Goal: Transaction & Acquisition: Purchase product/service

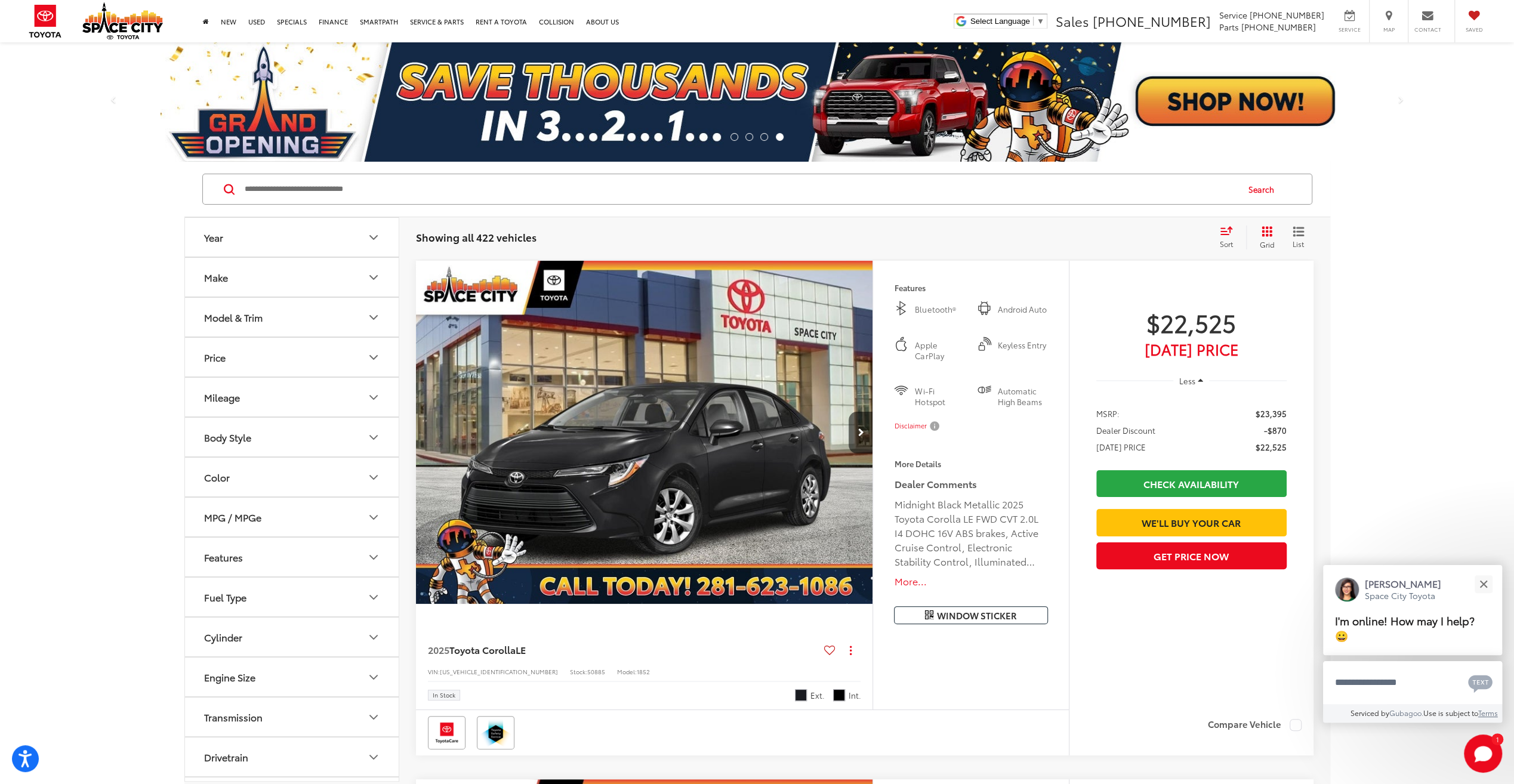
click at [376, 240] on icon "Year" at bounding box center [374, 237] width 14 height 14
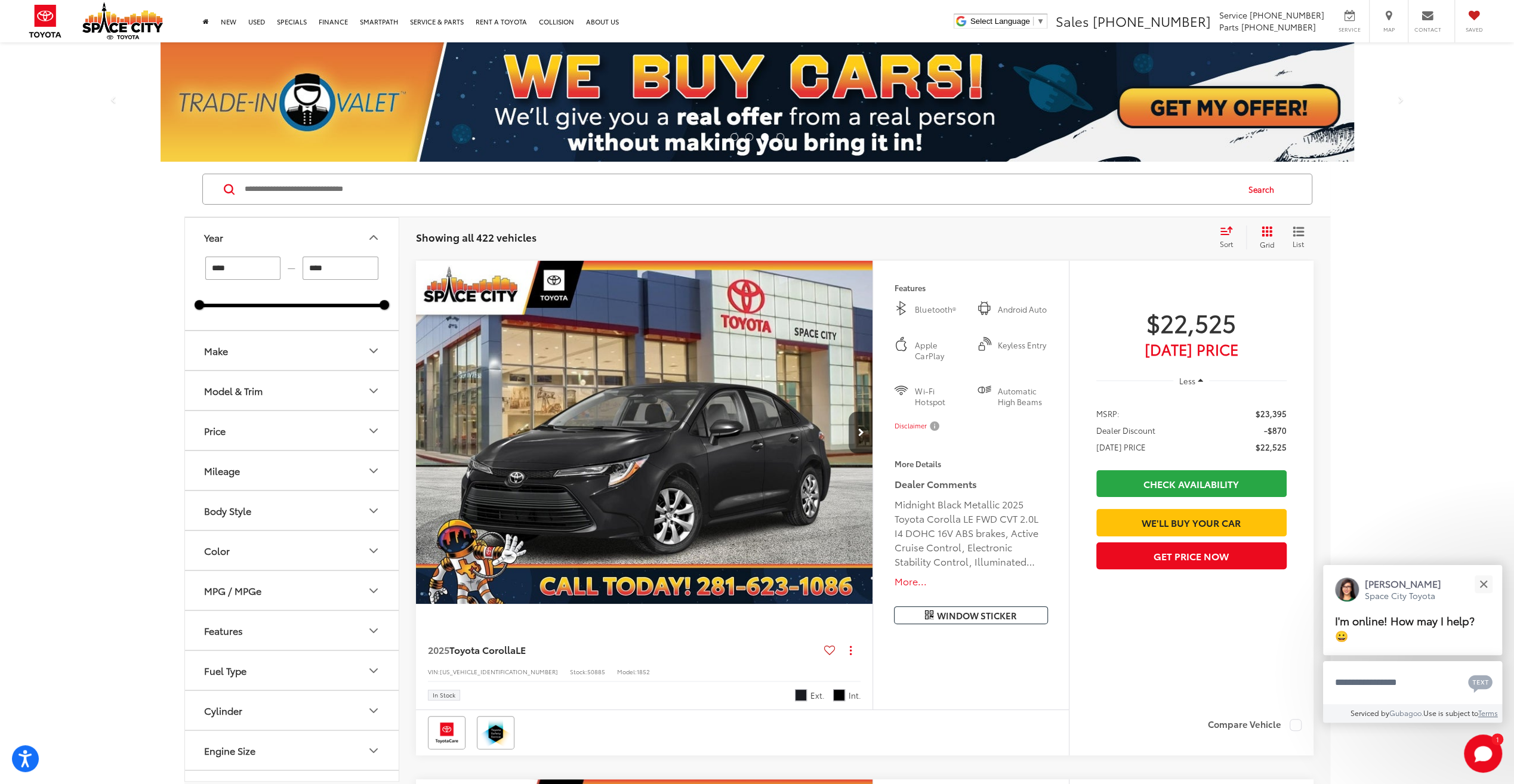
click at [377, 390] on icon "Model & Trim" at bounding box center [374, 391] width 14 height 14
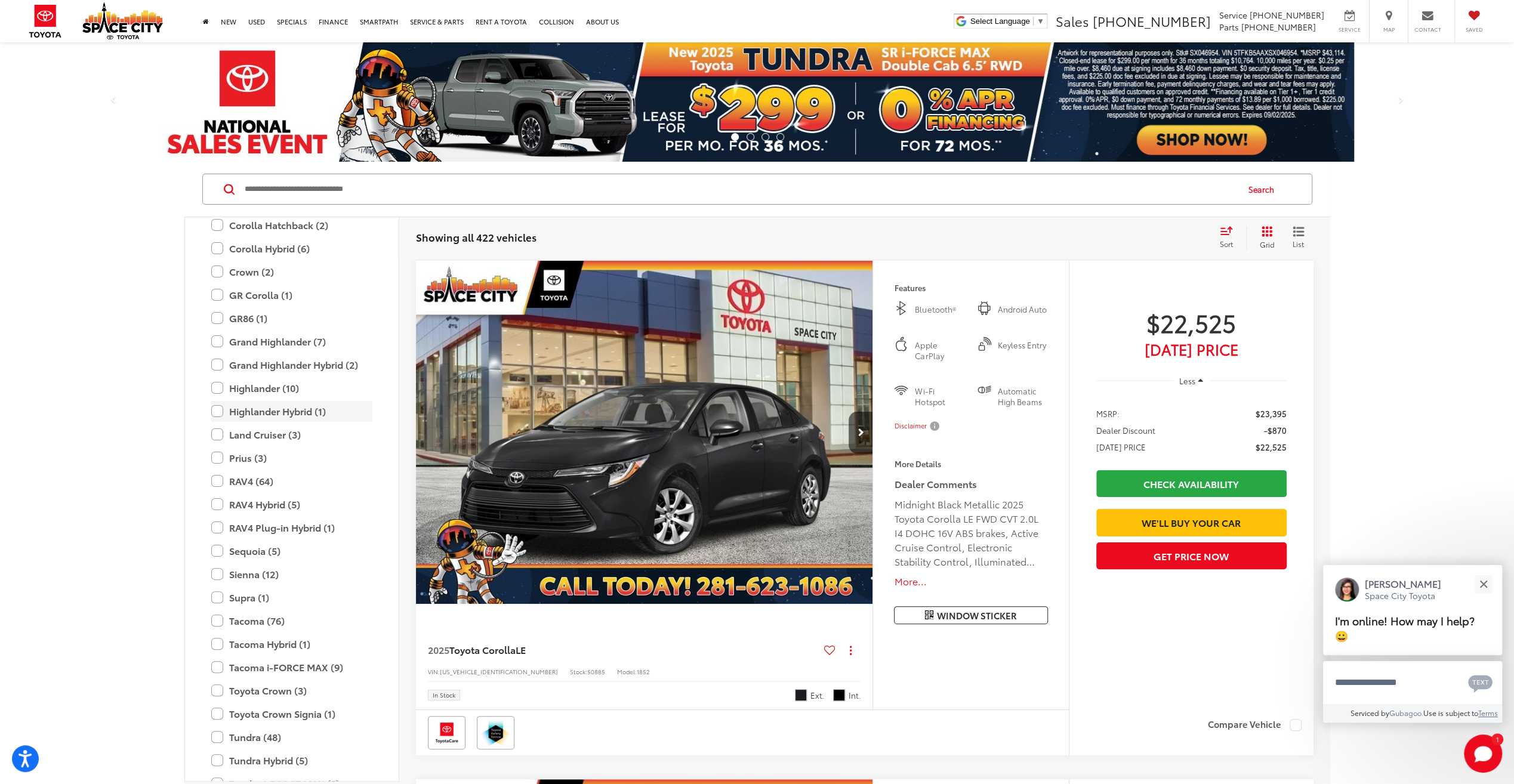
scroll to position [410, 0]
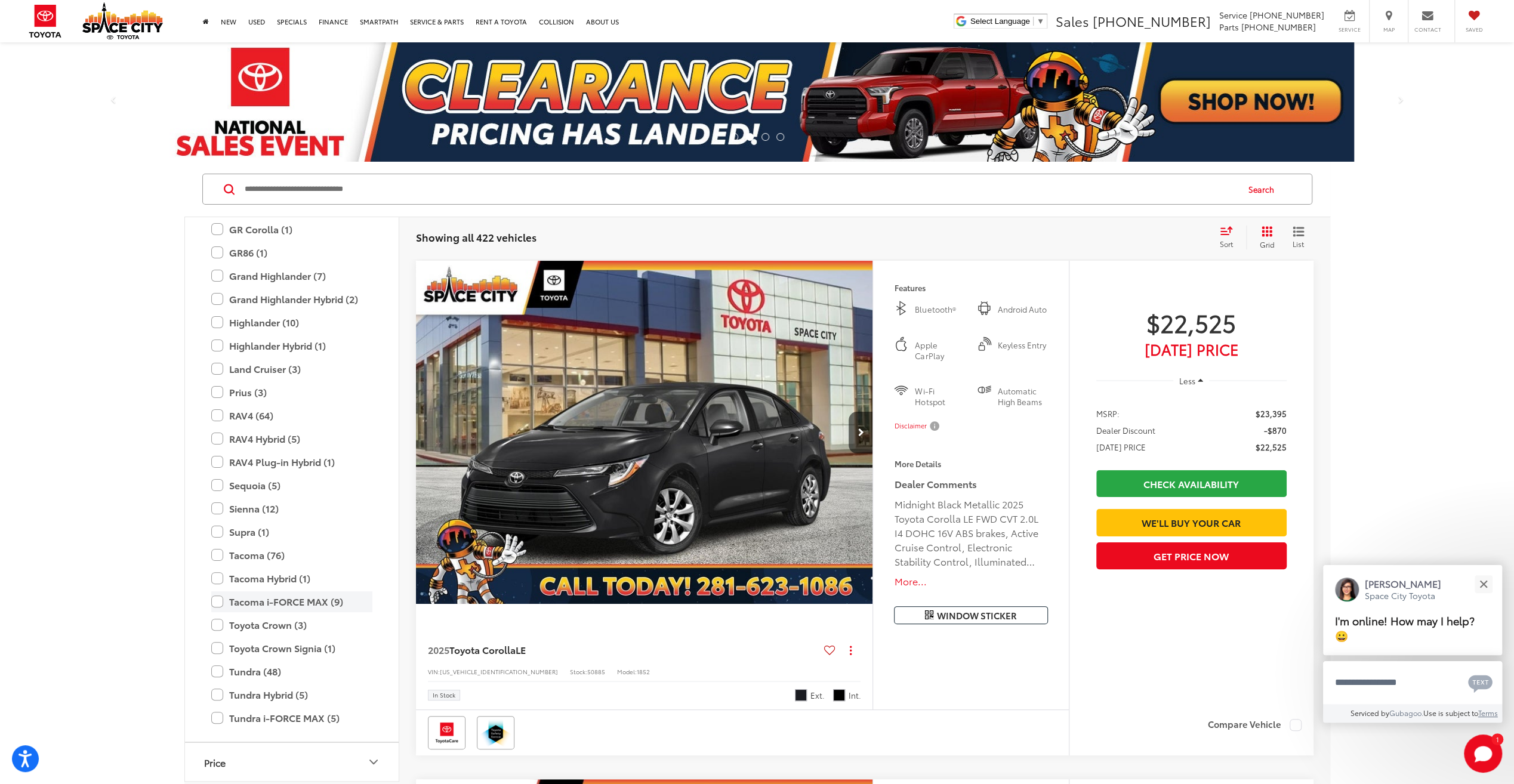
click at [306, 596] on label "Tacoma i-FORCE MAX (9)" at bounding box center [291, 602] width 161 height 21
type input "****"
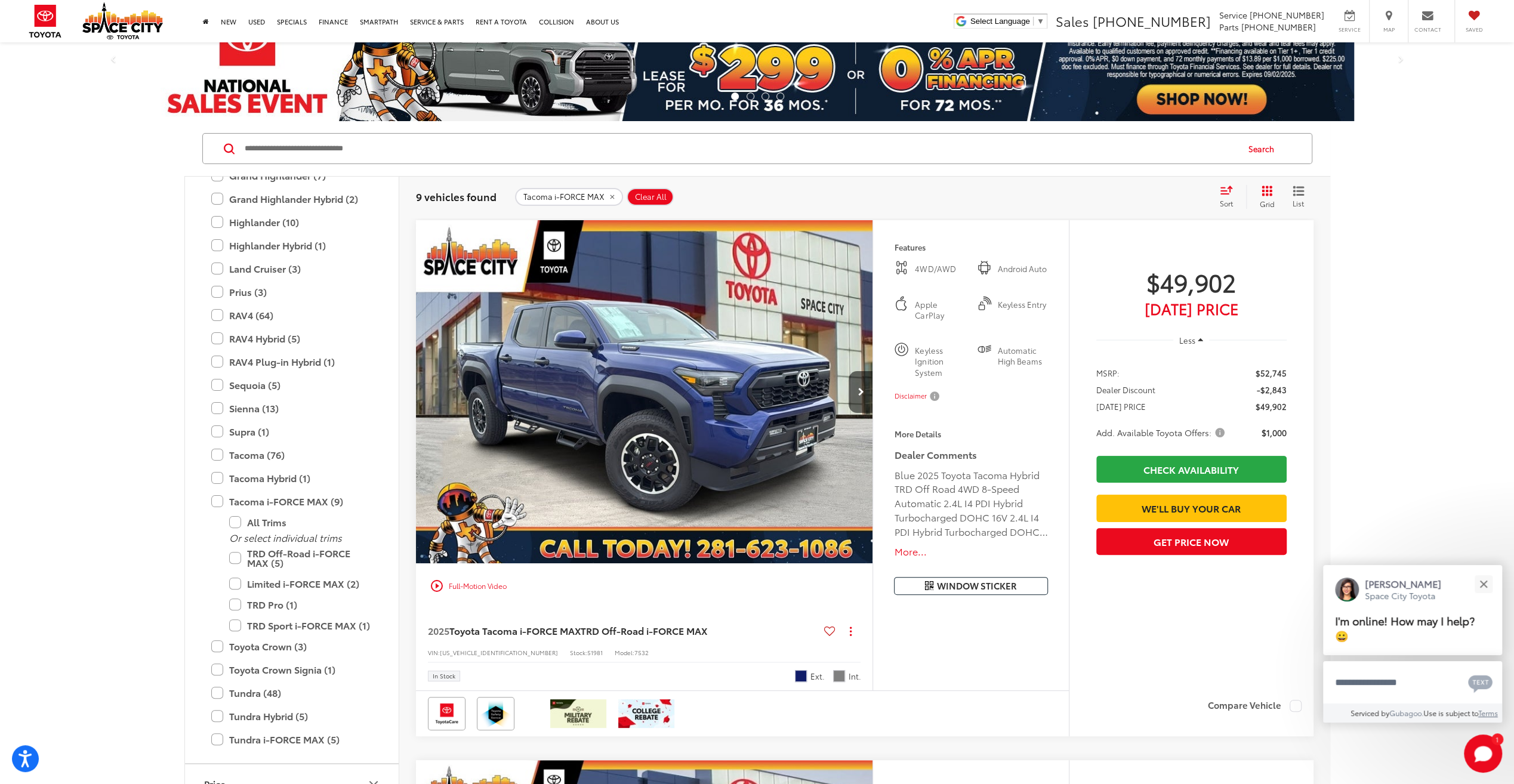
scroll to position [59, 0]
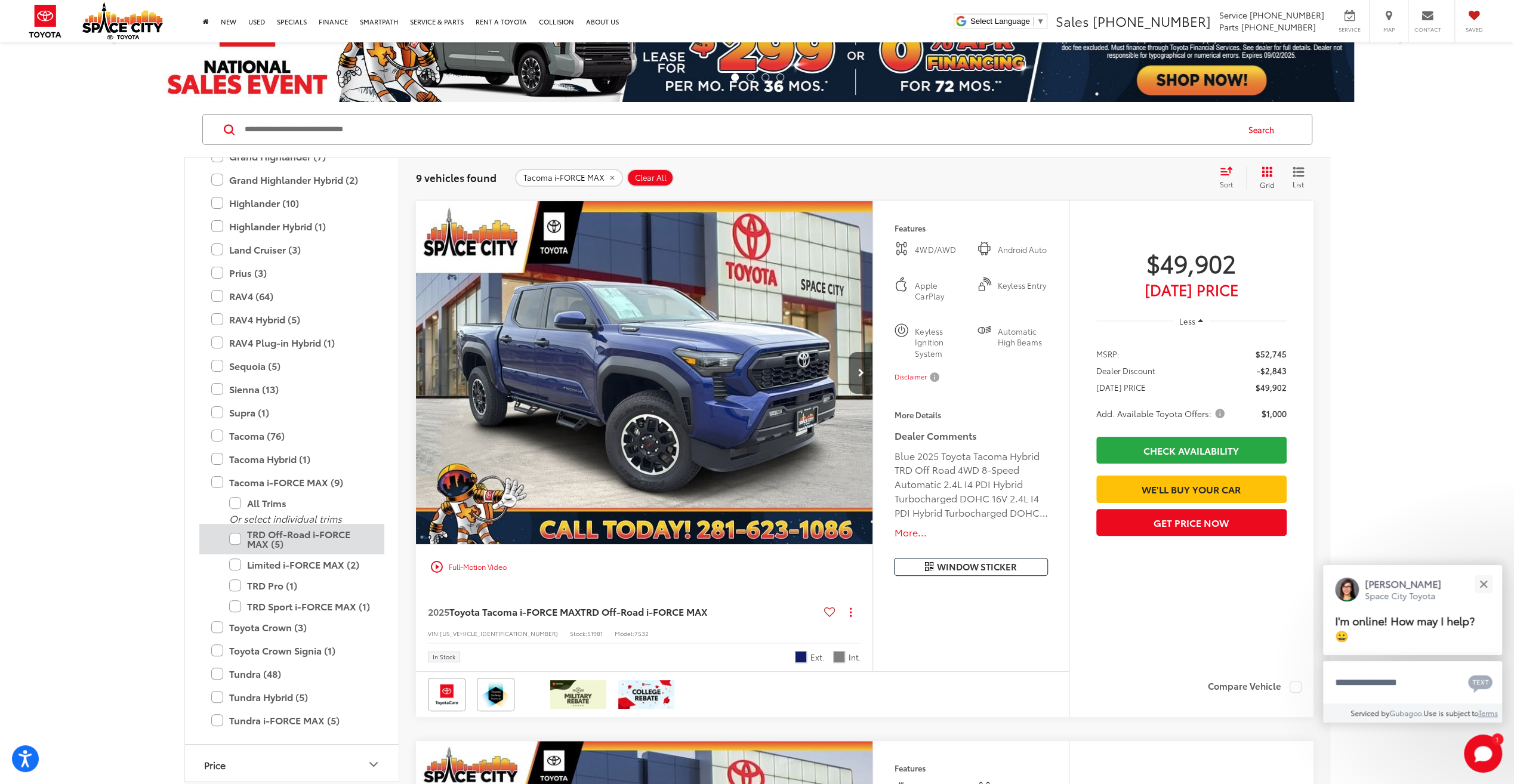
click at [332, 540] on label "TRD Off-Road i-FORCE MAX (5)" at bounding box center [301, 539] width 144 height 30
click at [859, 375] on icon "Next image" at bounding box center [860, 372] width 6 height 8
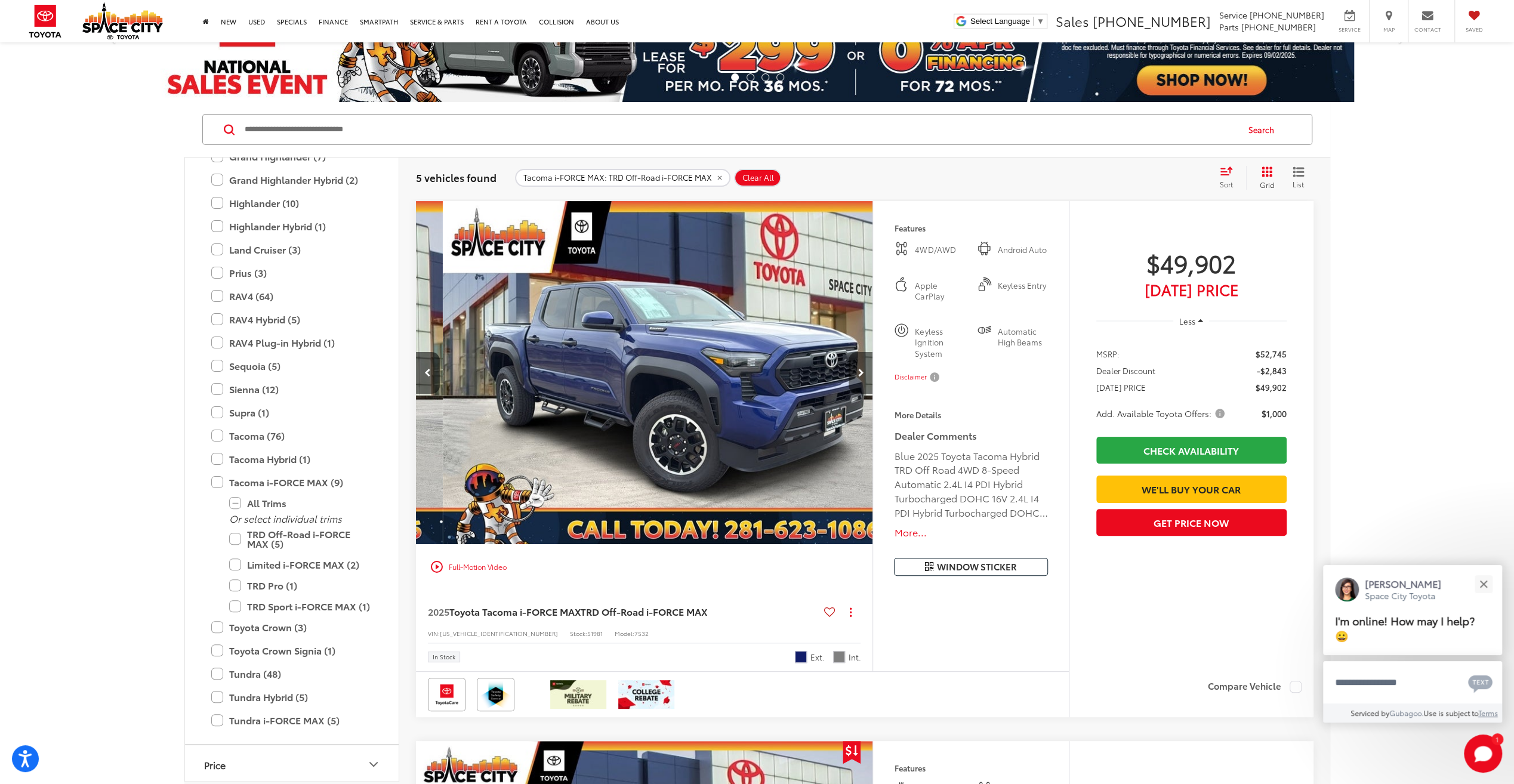
scroll to position [0, 459]
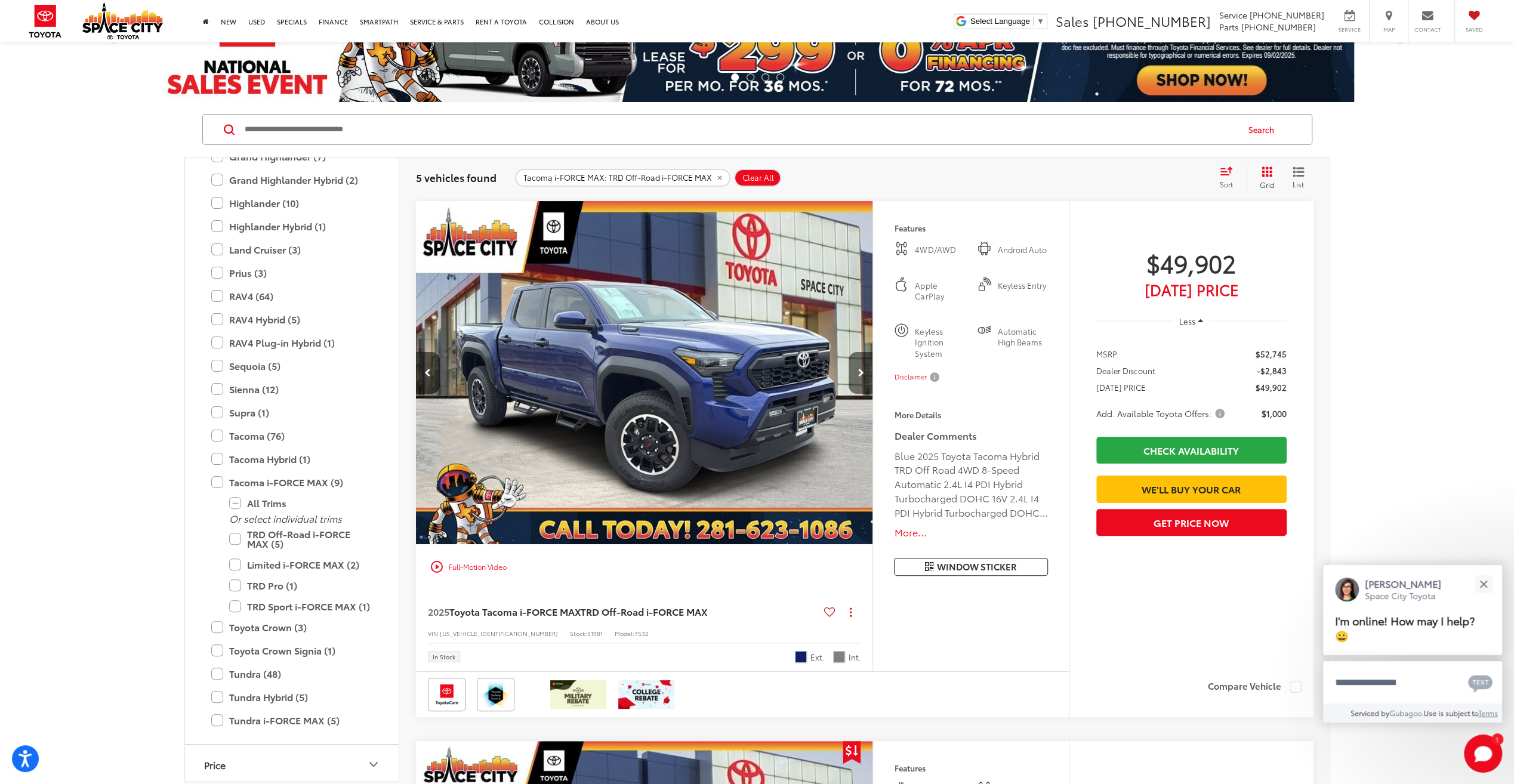
click at [859, 375] on icon "Next image" at bounding box center [860, 372] width 6 height 8
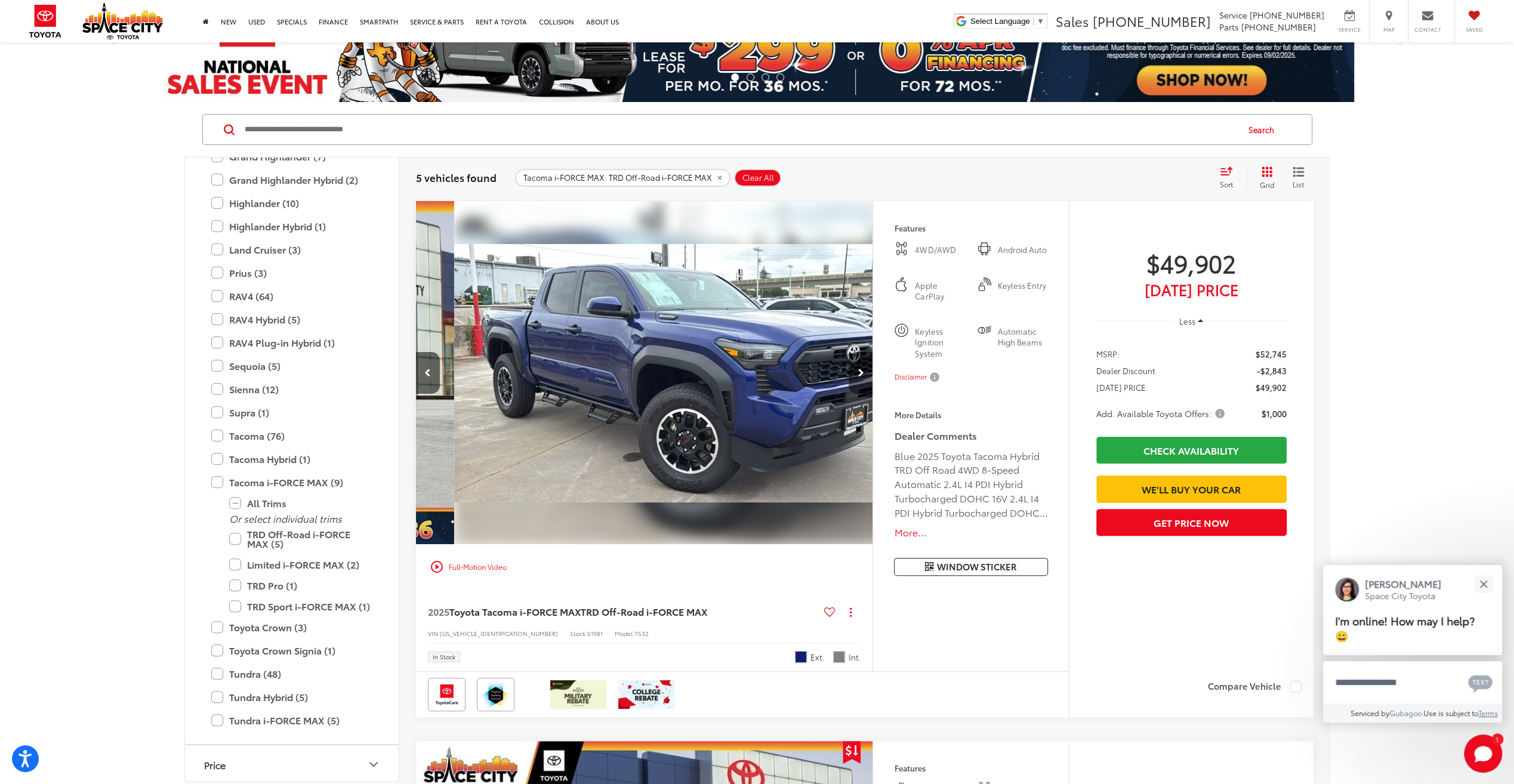
scroll to position [0, 918]
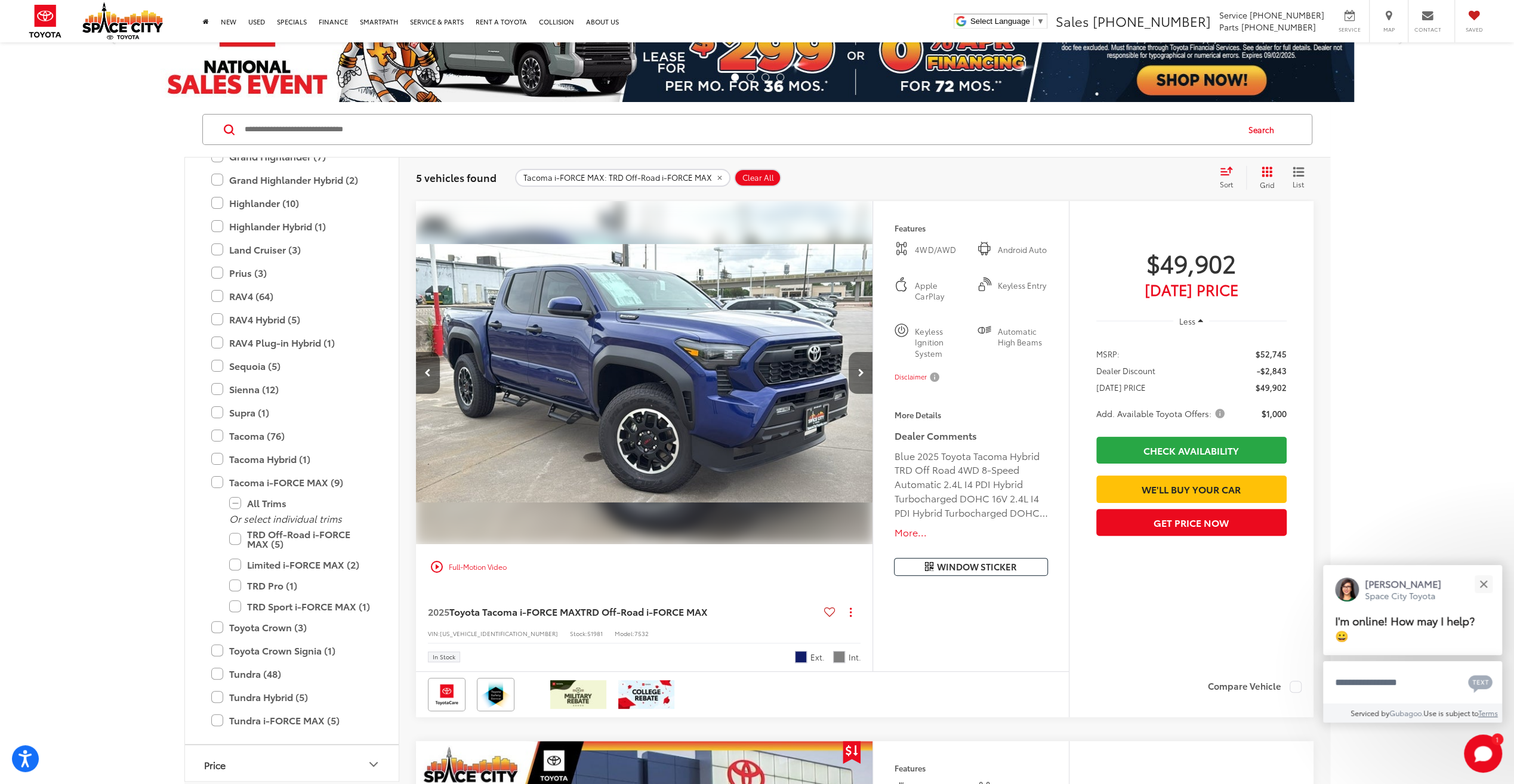
click at [858, 375] on icon "Next image" at bounding box center [860, 372] width 6 height 8
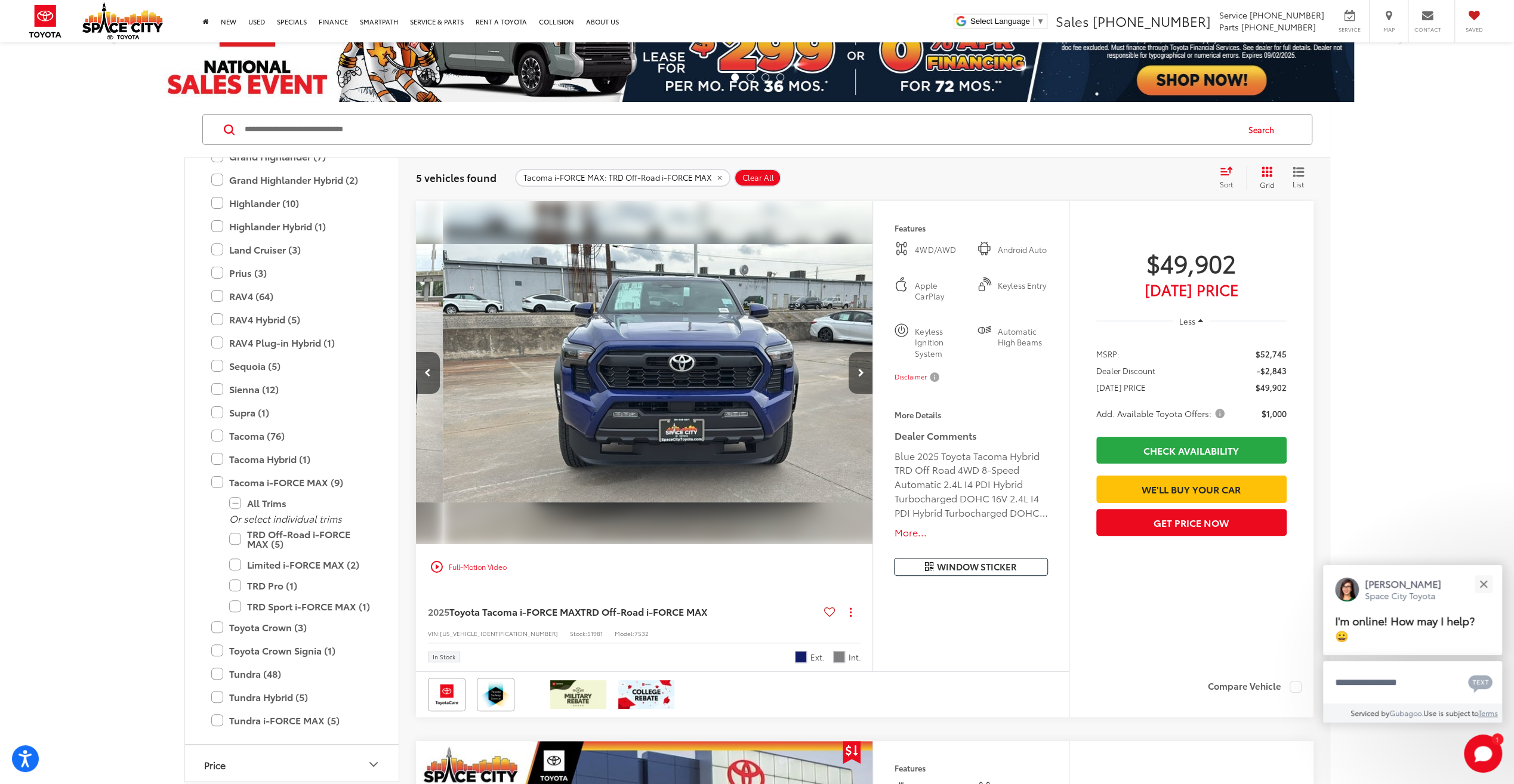
scroll to position [0, 1377]
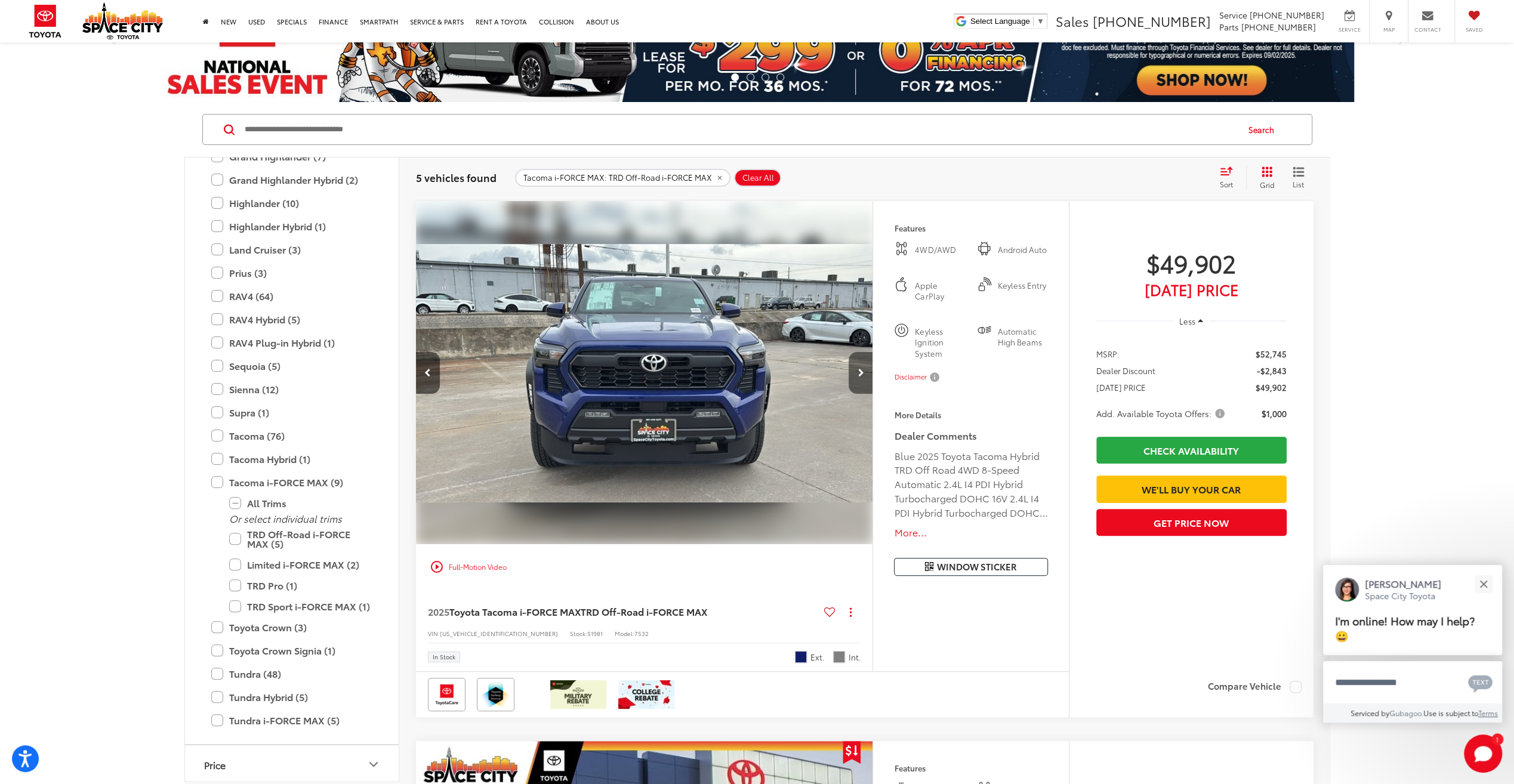
click at [858, 375] on icon "Next image" at bounding box center [860, 372] width 6 height 8
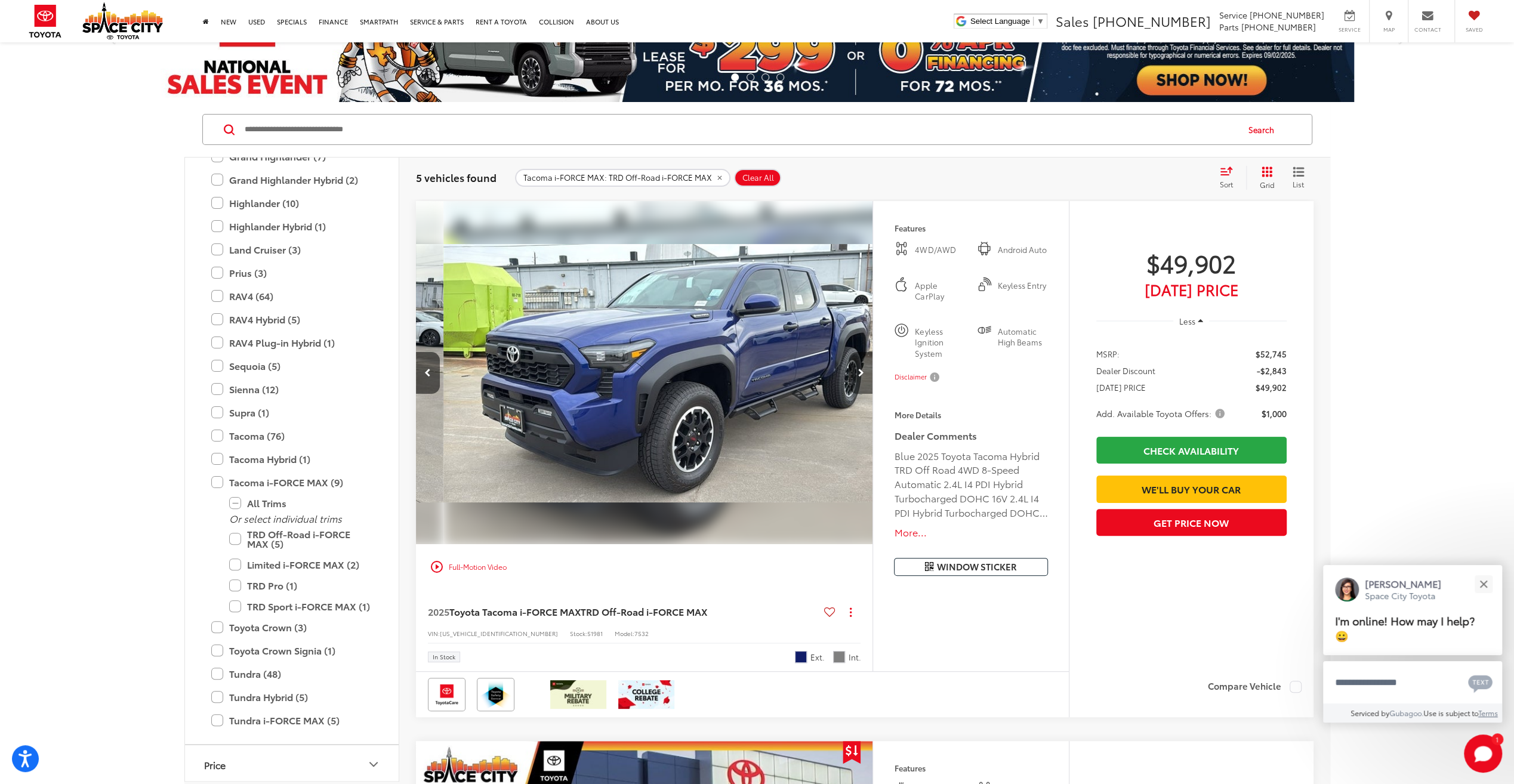
scroll to position [0, 1835]
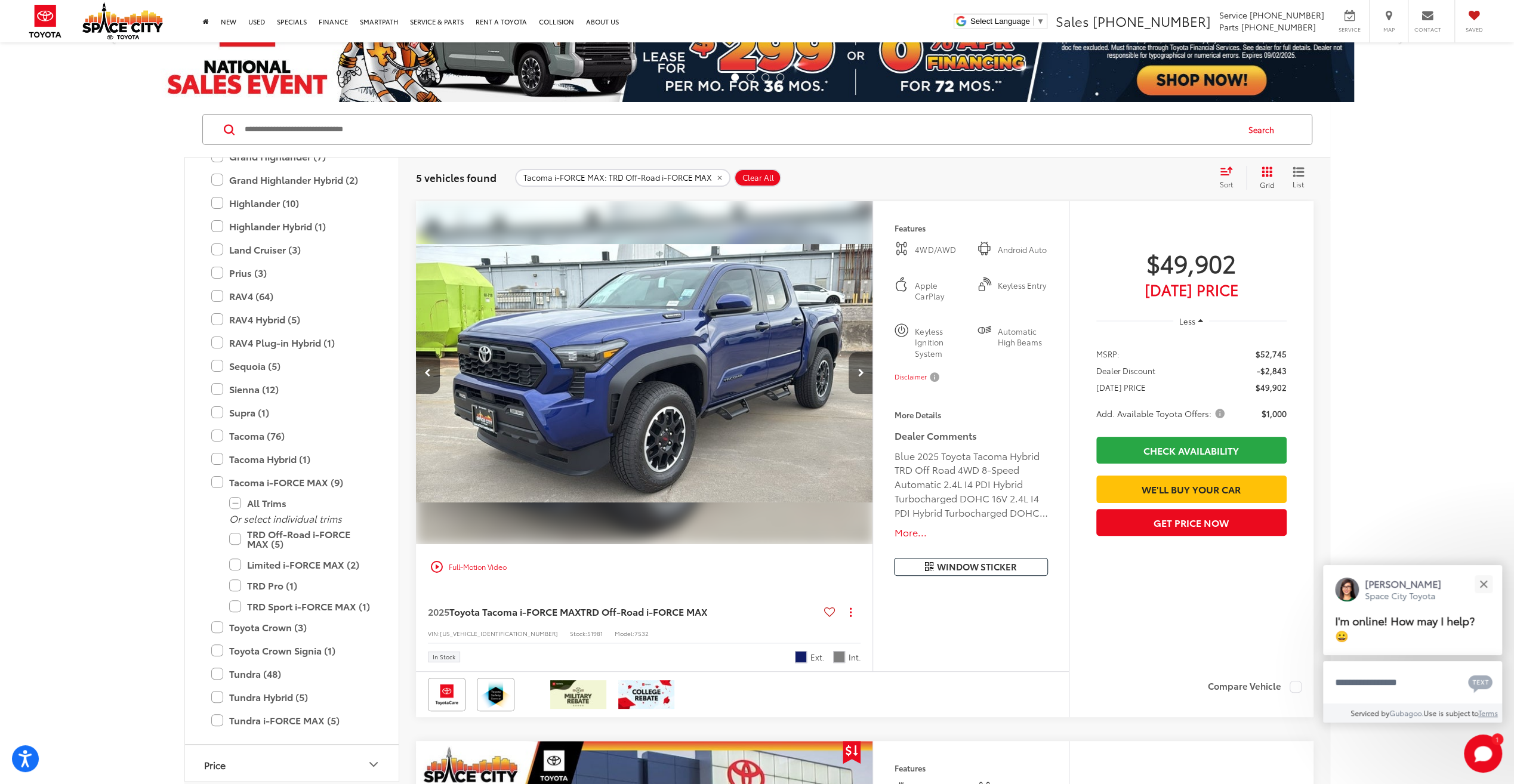
click at [858, 376] on icon "Next image" at bounding box center [860, 372] width 6 height 8
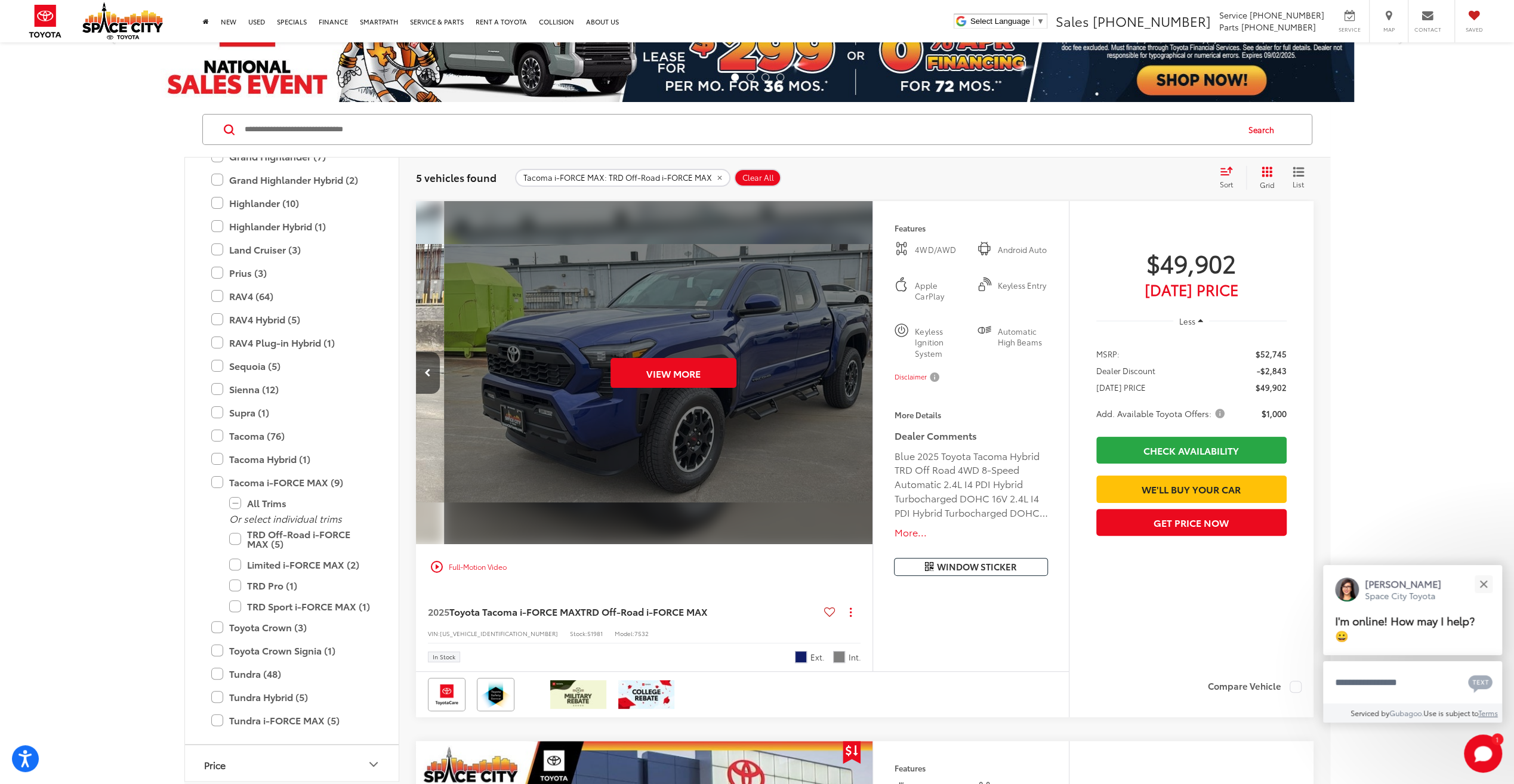
scroll to position [0, 2294]
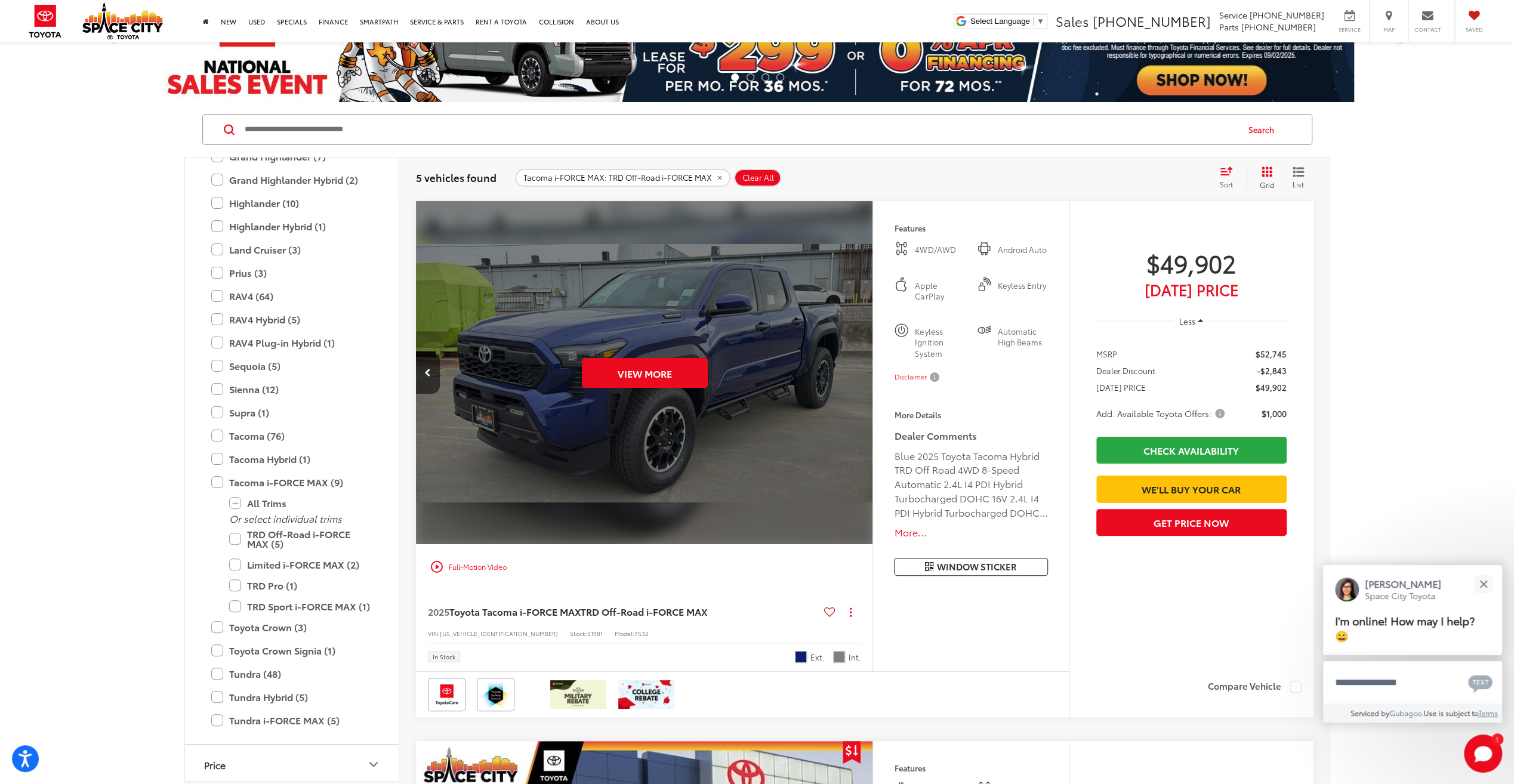
click at [858, 376] on div "View More" at bounding box center [645, 373] width 459 height 345
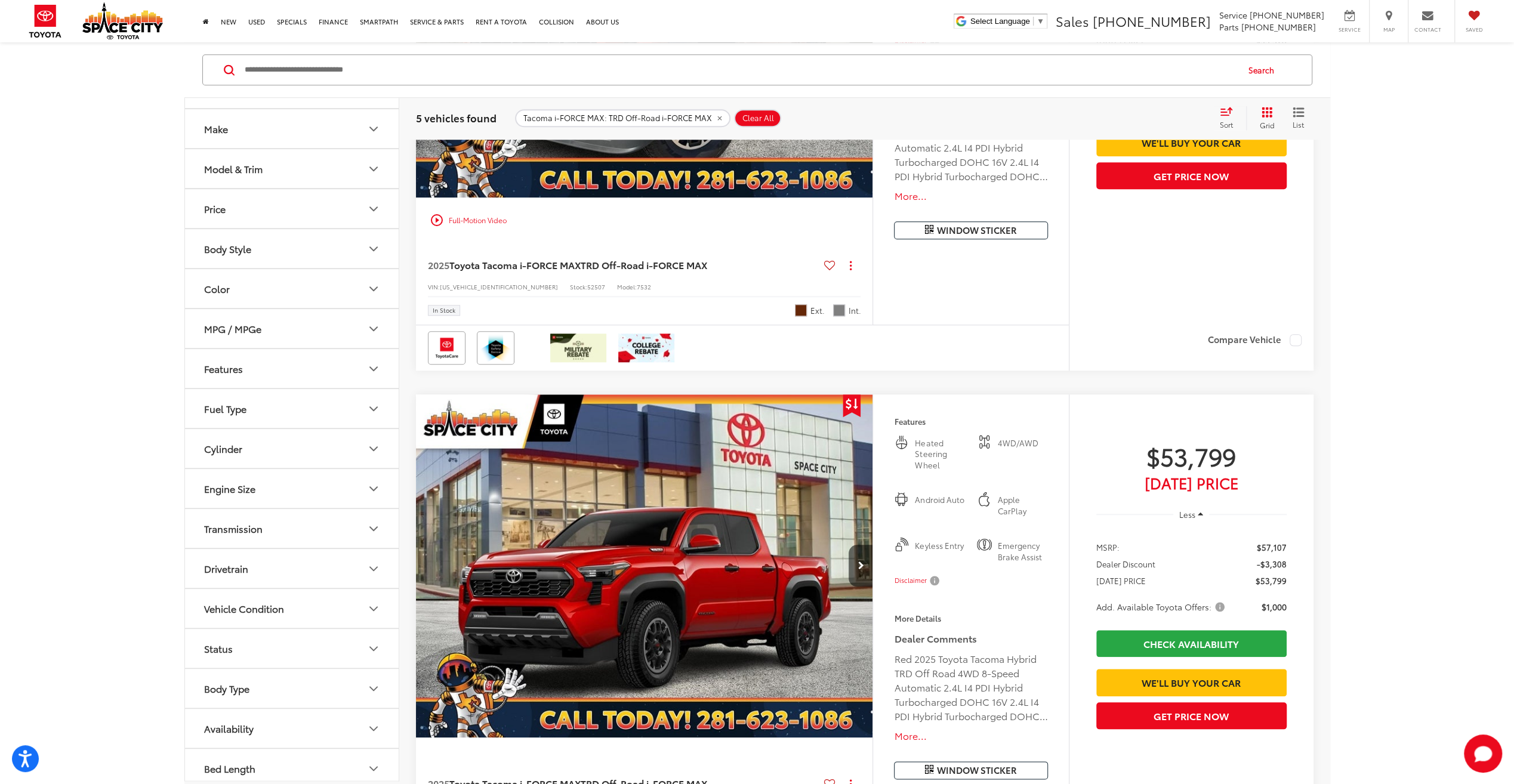
scroll to position [1033, 0]
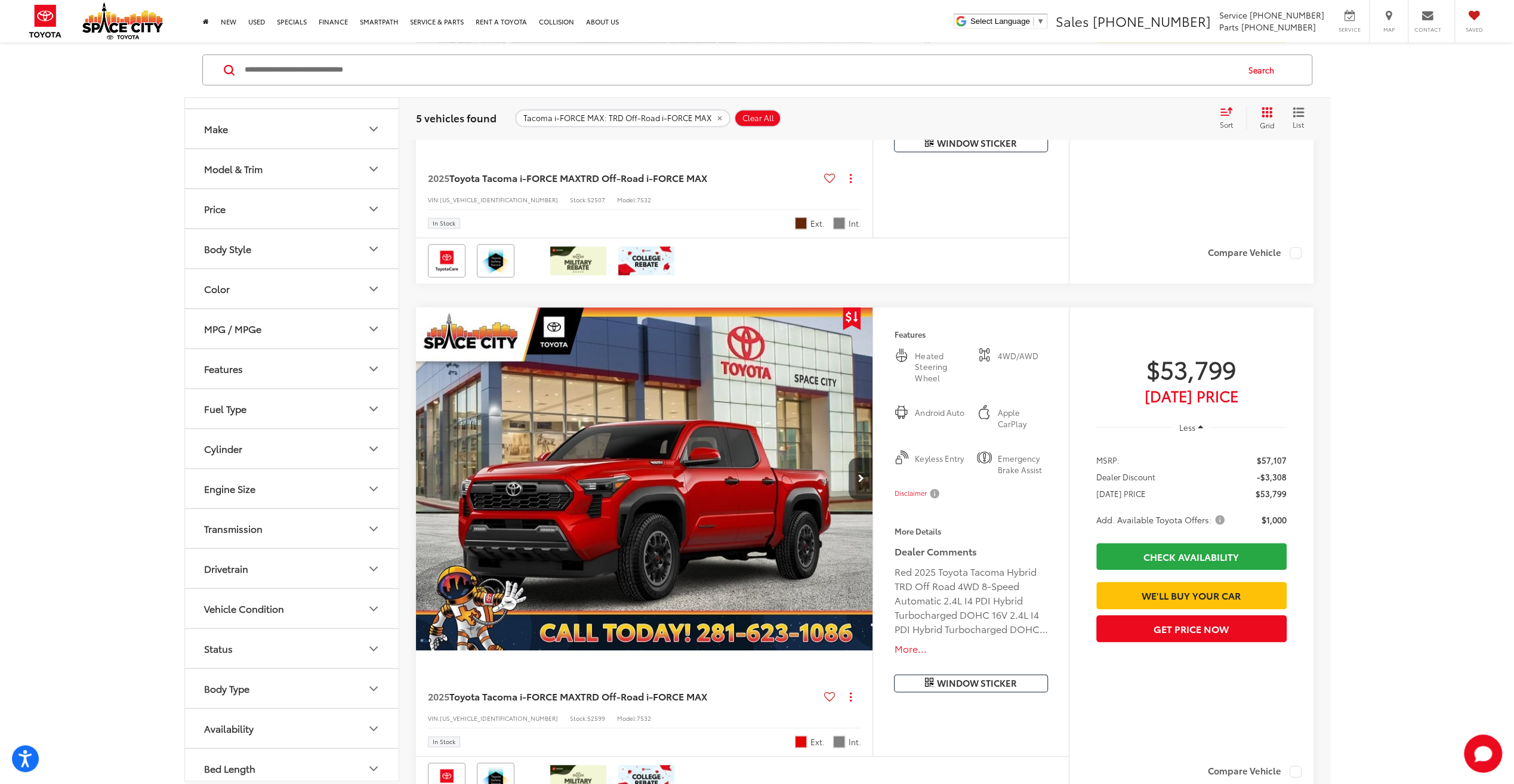
click at [376, 288] on icon "Color" at bounding box center [374, 289] width 14 height 14
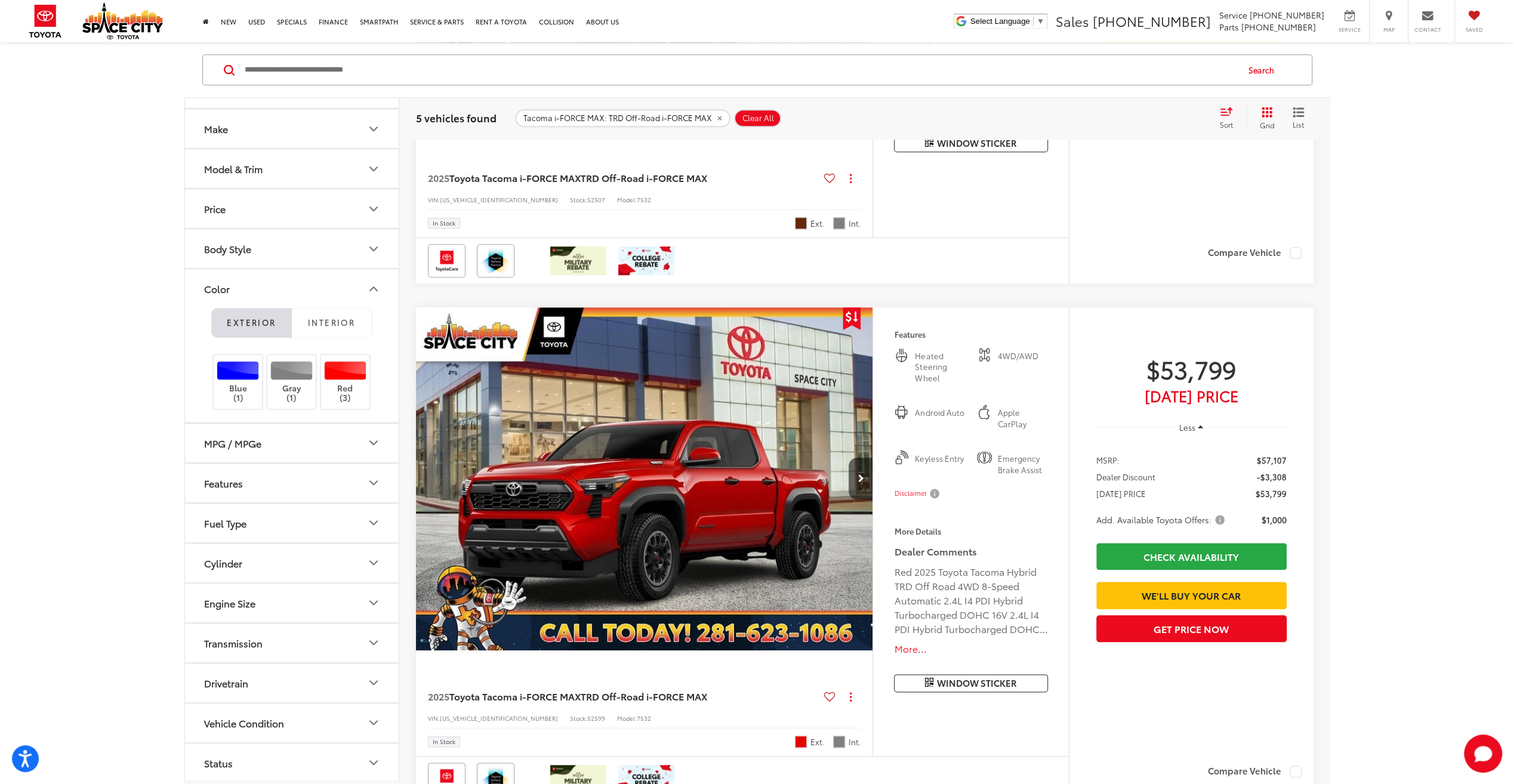
click at [247, 323] on li "Exterior" at bounding box center [251, 323] width 81 height 30
click at [1417, 276] on div "Year Make Model & Trim Price ****** — ****** 45000 61000 Body Style Color Exter…" at bounding box center [757, 551] width 1514 height 2845
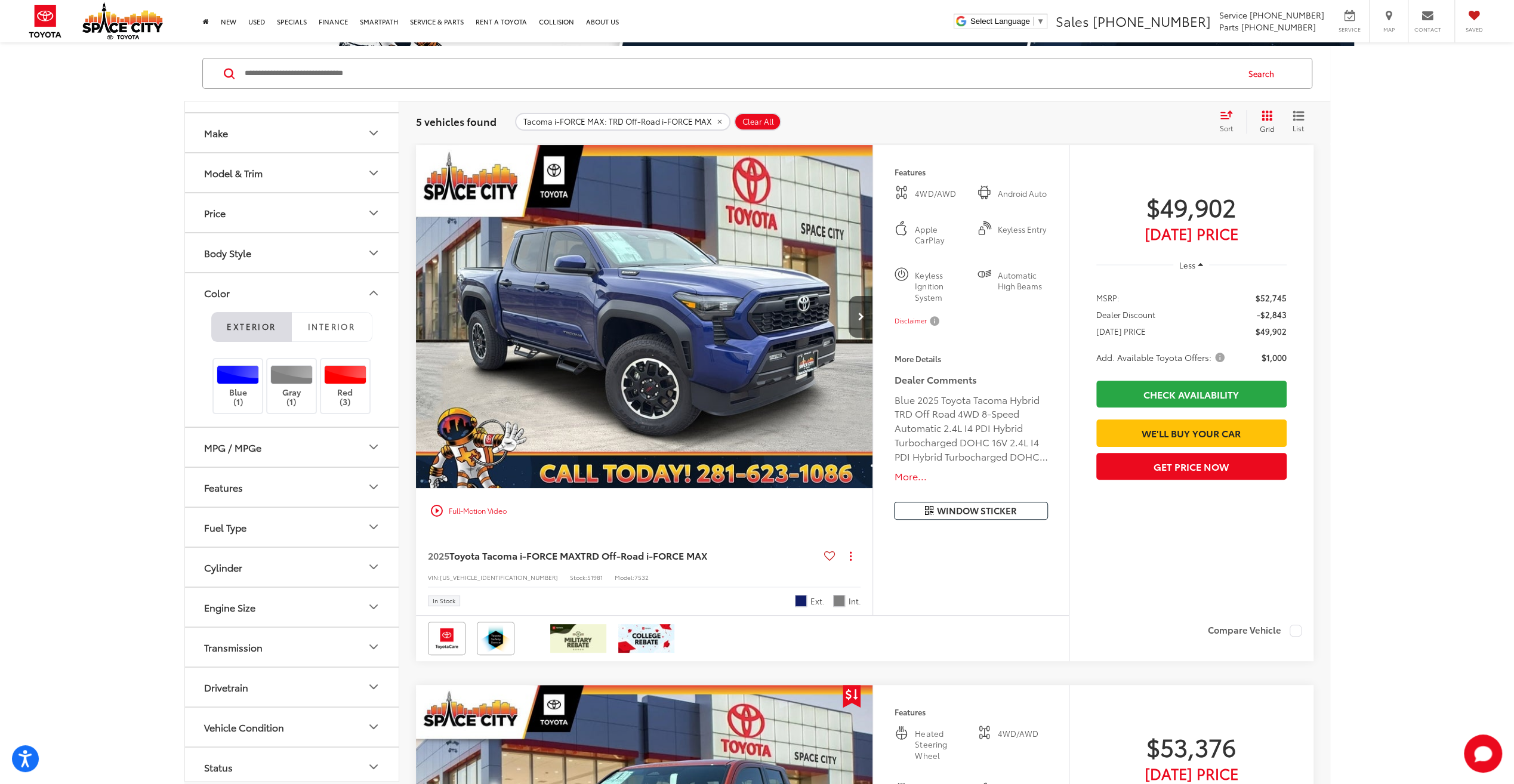
scroll to position [0, 0]
